Goal: Transaction & Acquisition: Purchase product/service

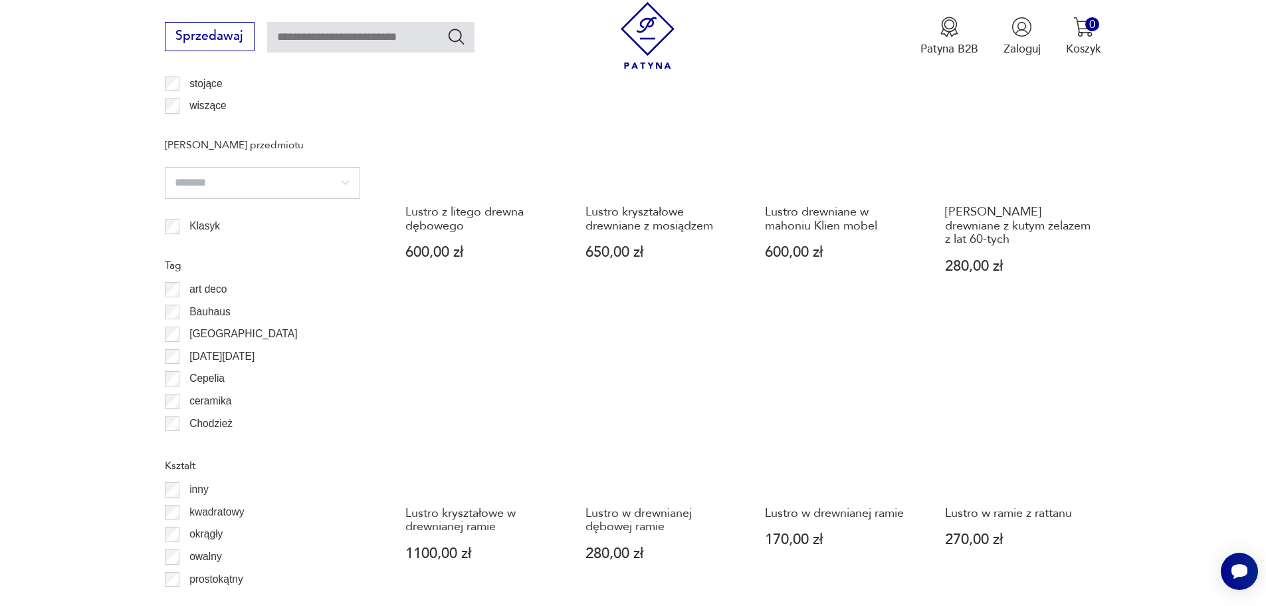
scroll to position [1484, 0]
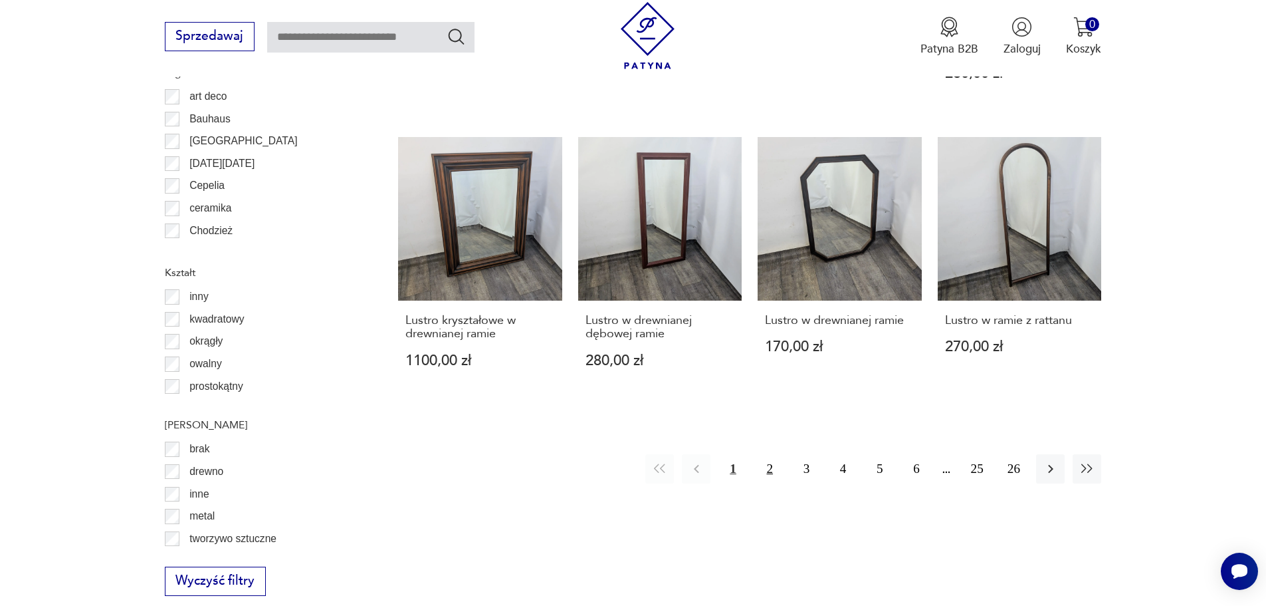
click at [772, 454] on button "2" at bounding box center [770, 468] width 29 height 29
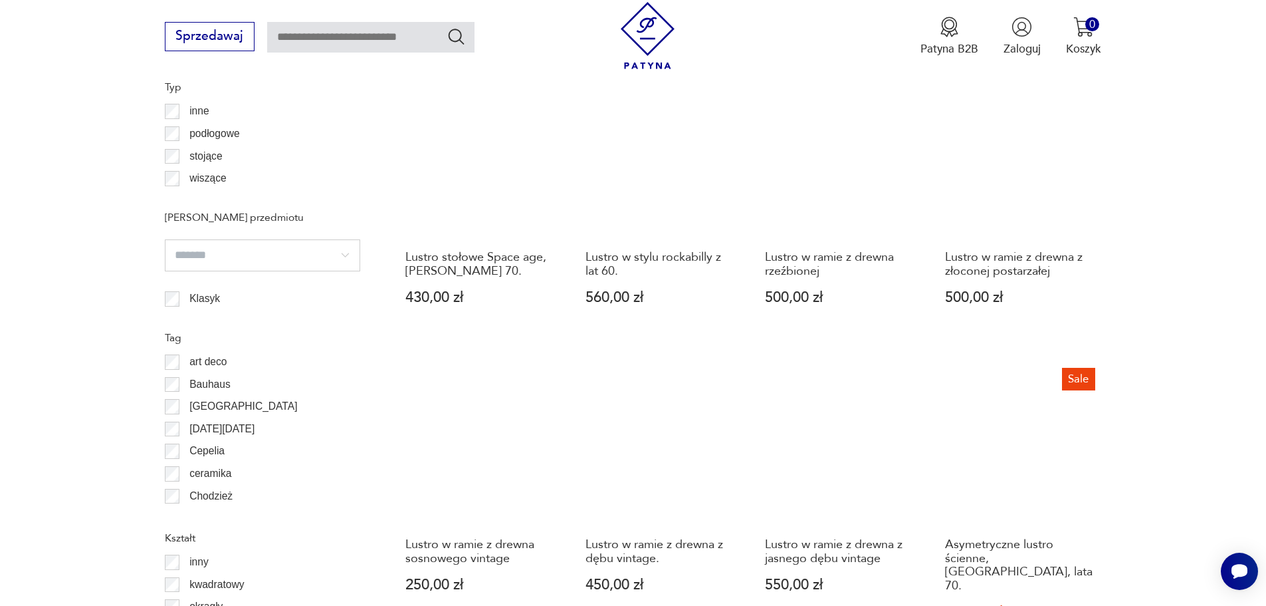
scroll to position [1440, 0]
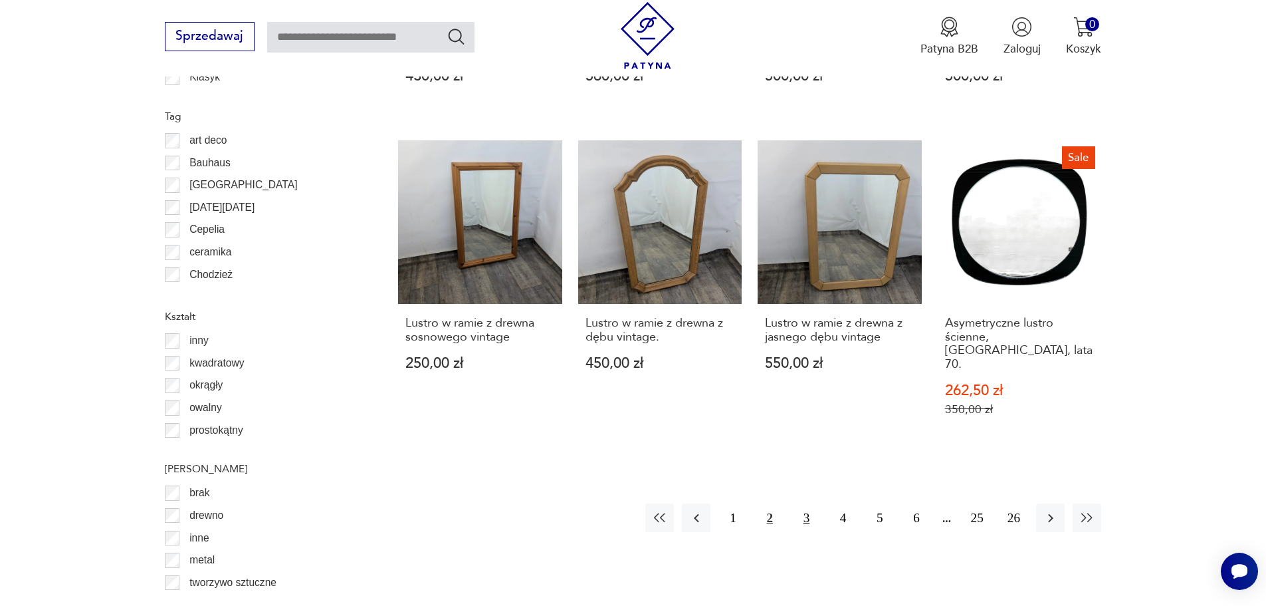
click at [811, 503] on button "3" at bounding box center [806, 517] width 29 height 29
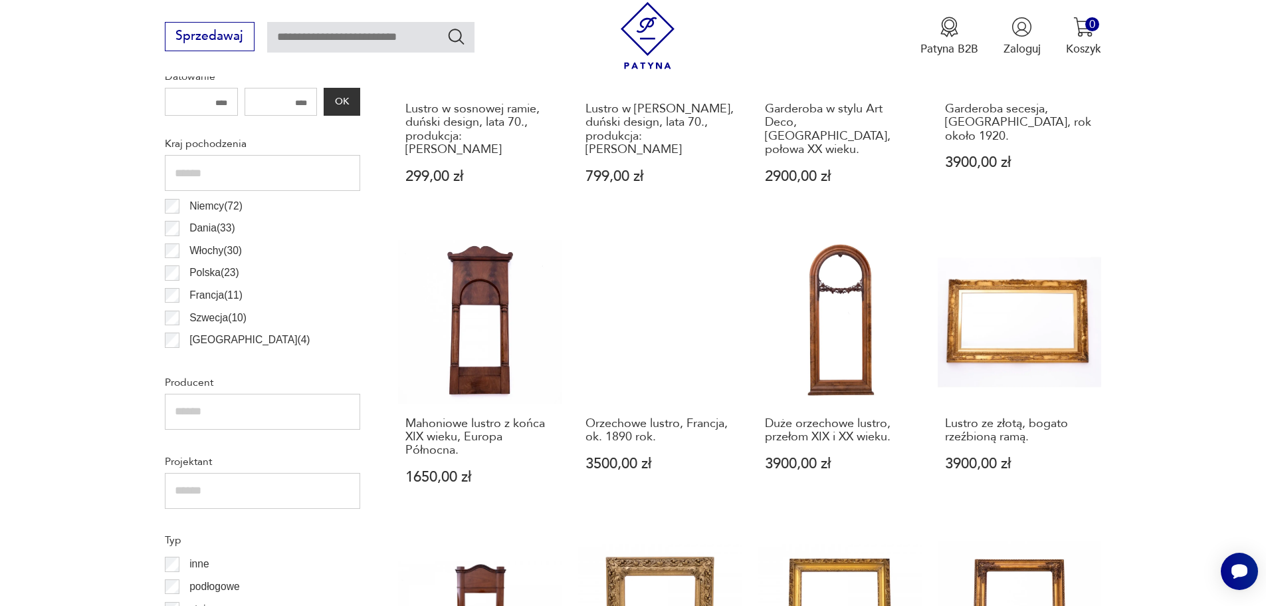
scroll to position [664, 0]
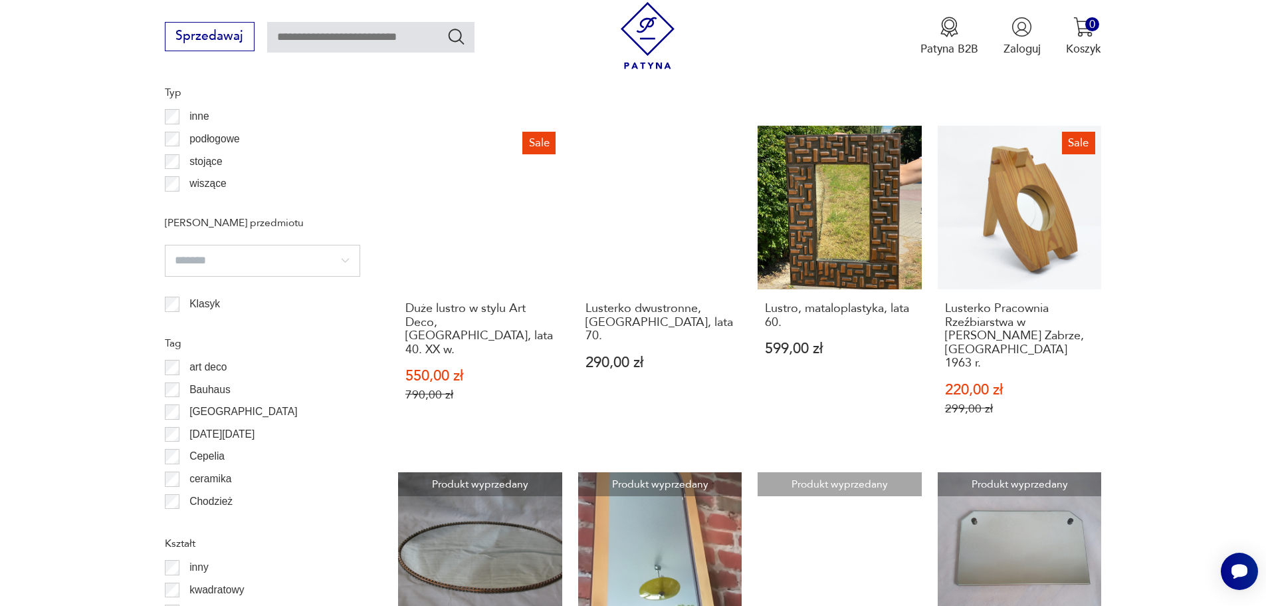
scroll to position [1440, 0]
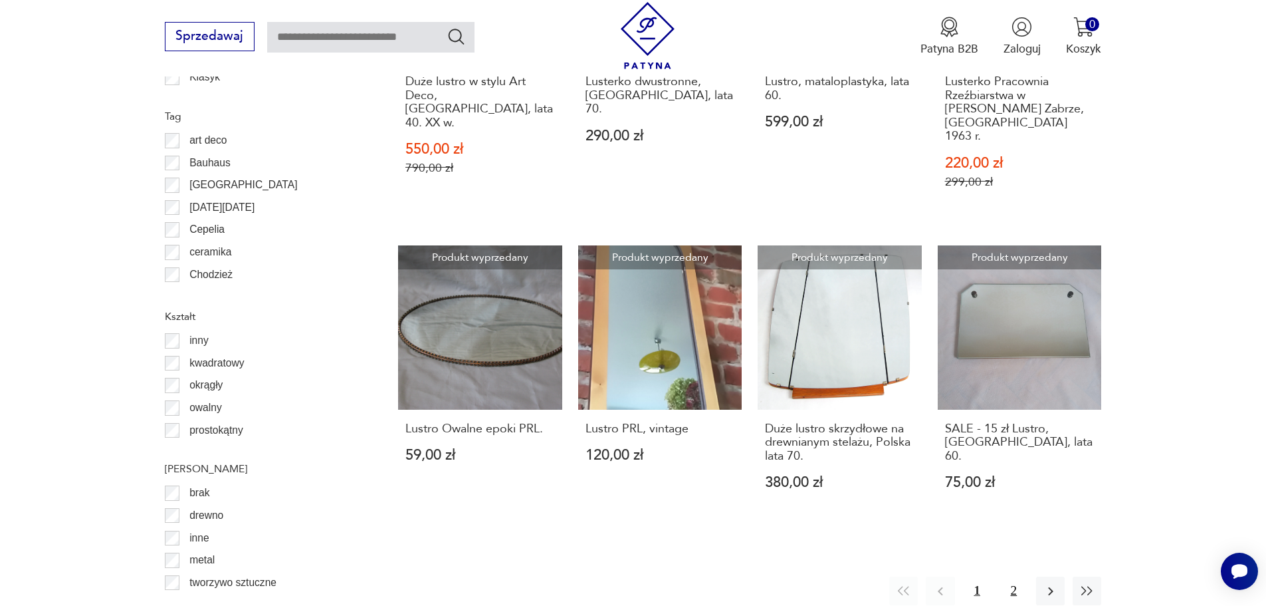
click at [1018, 576] on button "2" at bounding box center [1014, 590] width 29 height 29
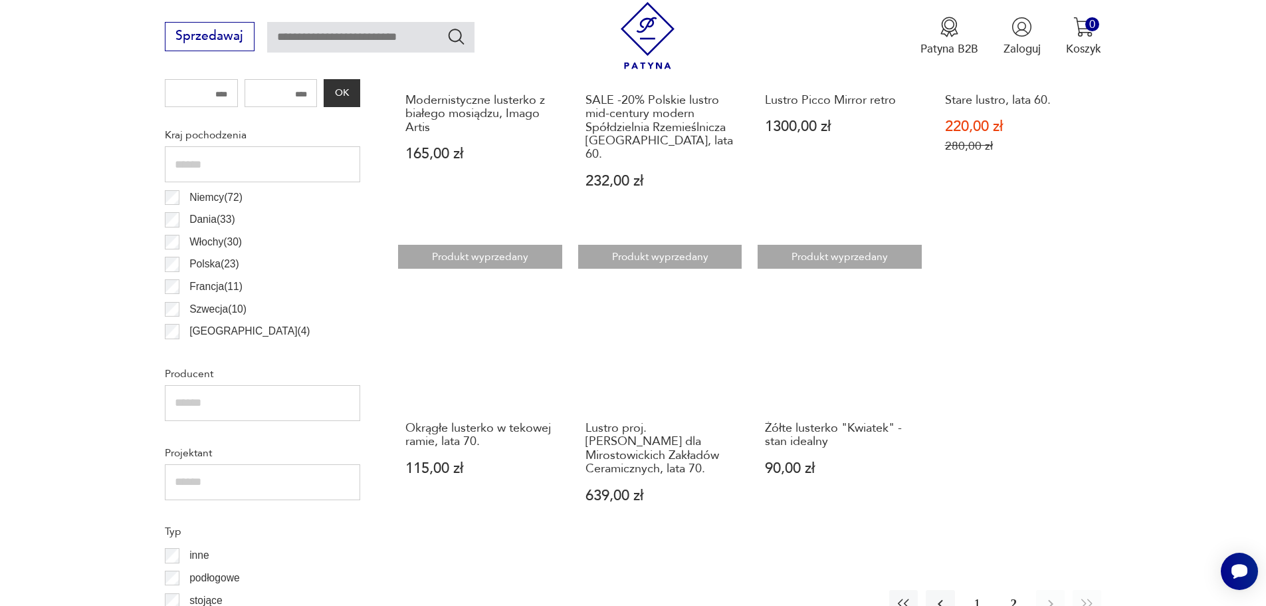
scroll to position [886, 0]
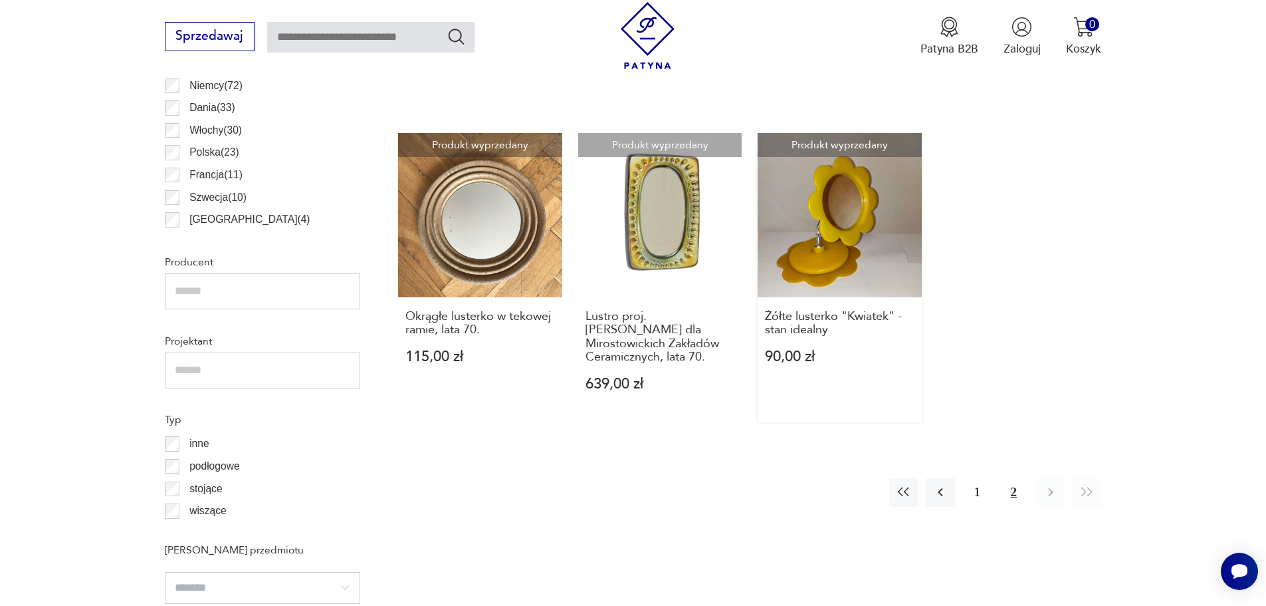
click at [810, 235] on link "Produkt wyprzedany Żółte lusterko "Kwiatek" - stan idealny 90,00 zł" at bounding box center [840, 277] width 164 height 288
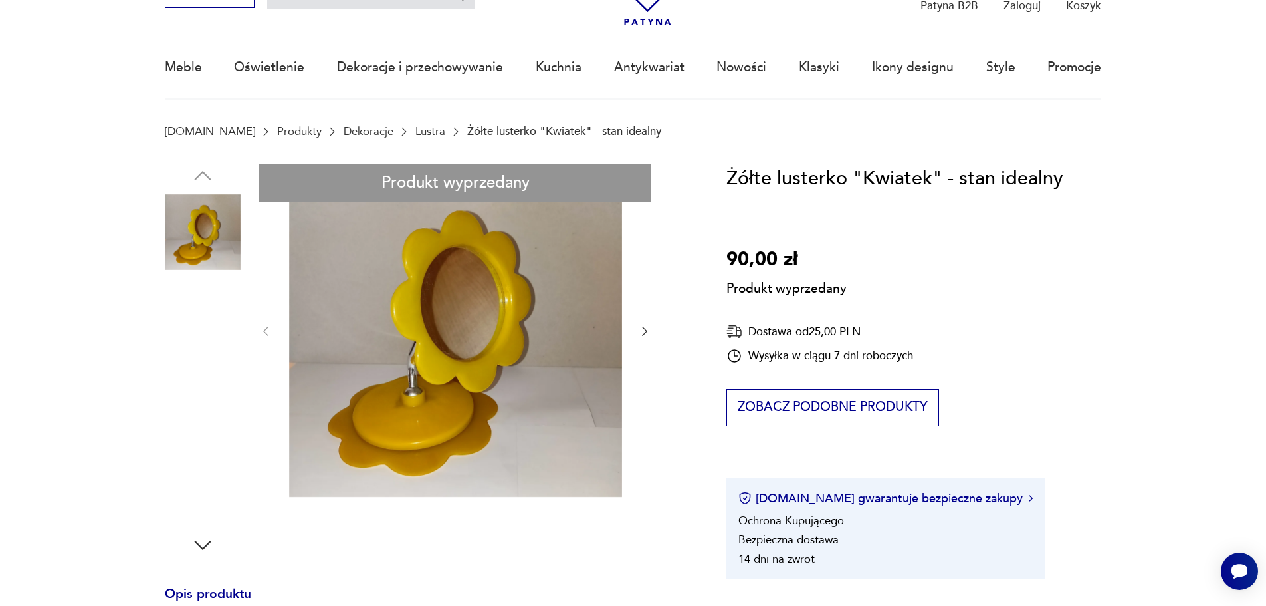
scroll to position [111, 0]
